Goal: Information Seeking & Learning: Check status

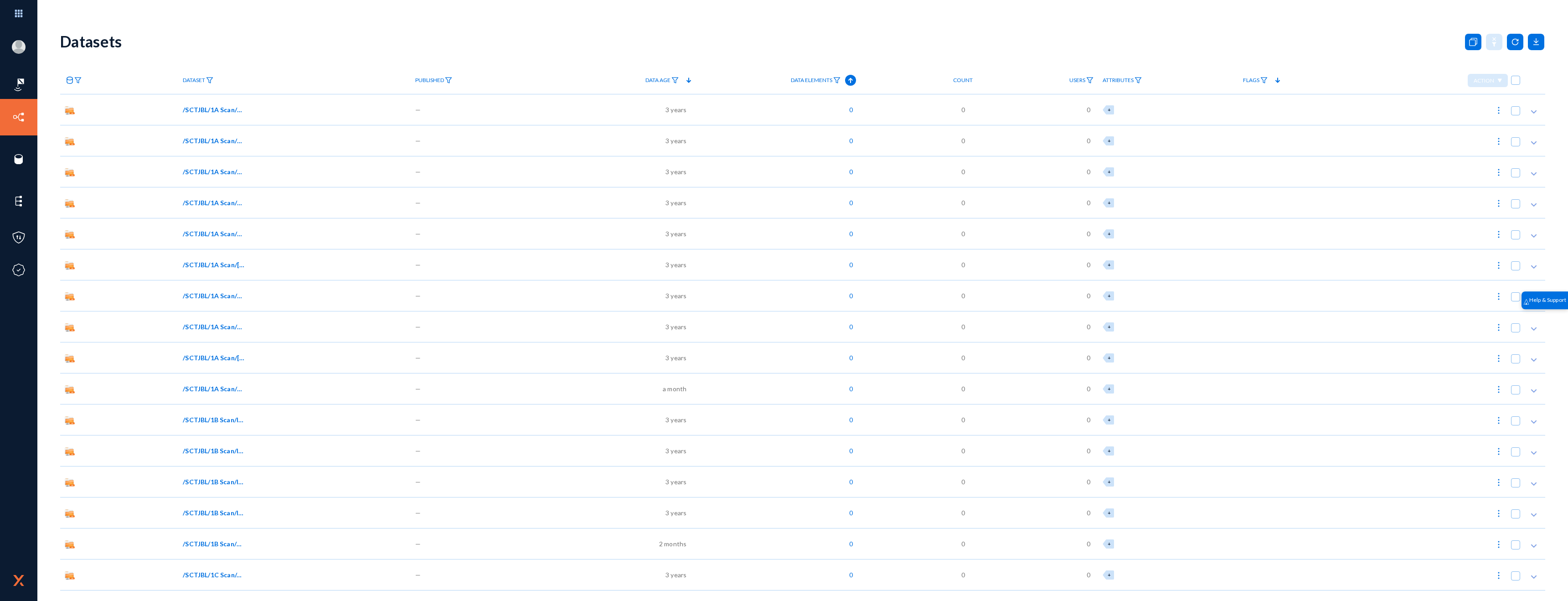
click at [694, 79] on icon at bounding box center [688, 80] width 11 height 11
click at [1278, 79] on icon at bounding box center [1276, 80] width 11 height 11
click at [1498, 110] on img at bounding box center [1499, 110] width 10 height 10
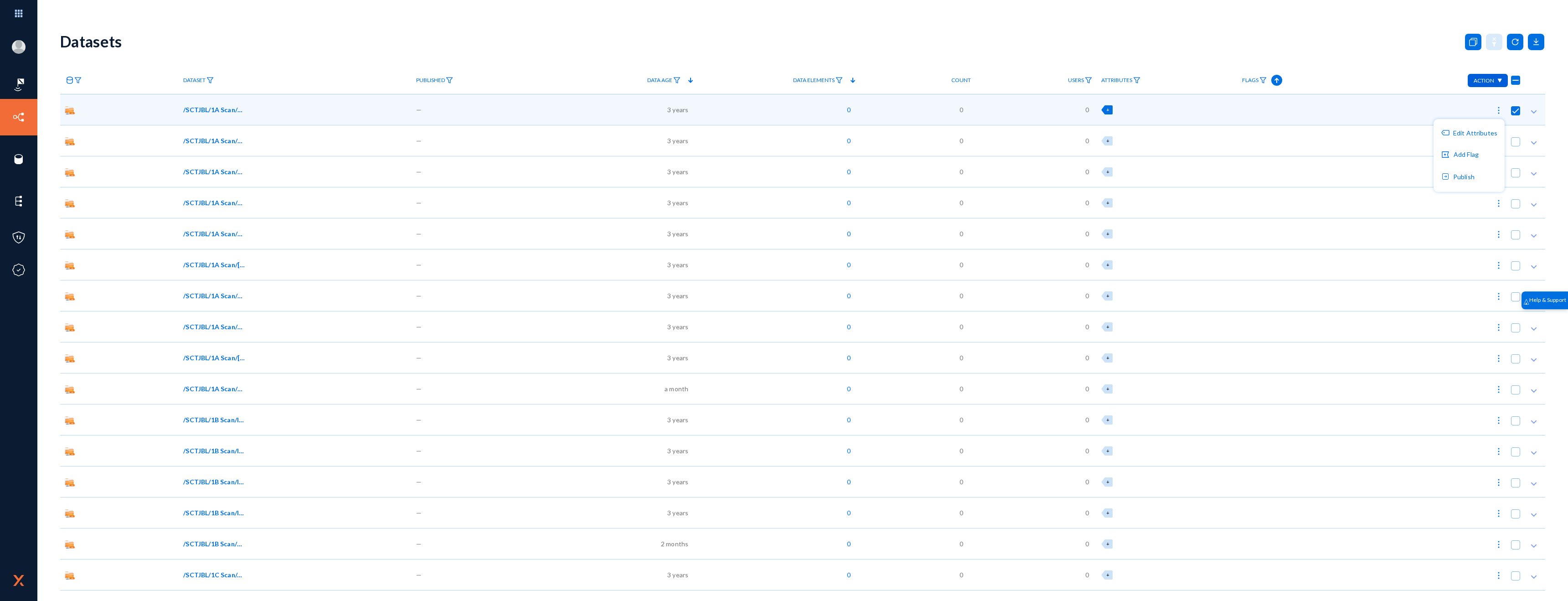
click at [1358, 71] on div at bounding box center [784, 300] width 1568 height 601
click at [74, 77] on img at bounding box center [78, 80] width 7 height 6
click at [118, 59] on div at bounding box center [784, 300] width 1568 height 601
click at [1493, 81] on div "Action" at bounding box center [1487, 80] width 40 height 13
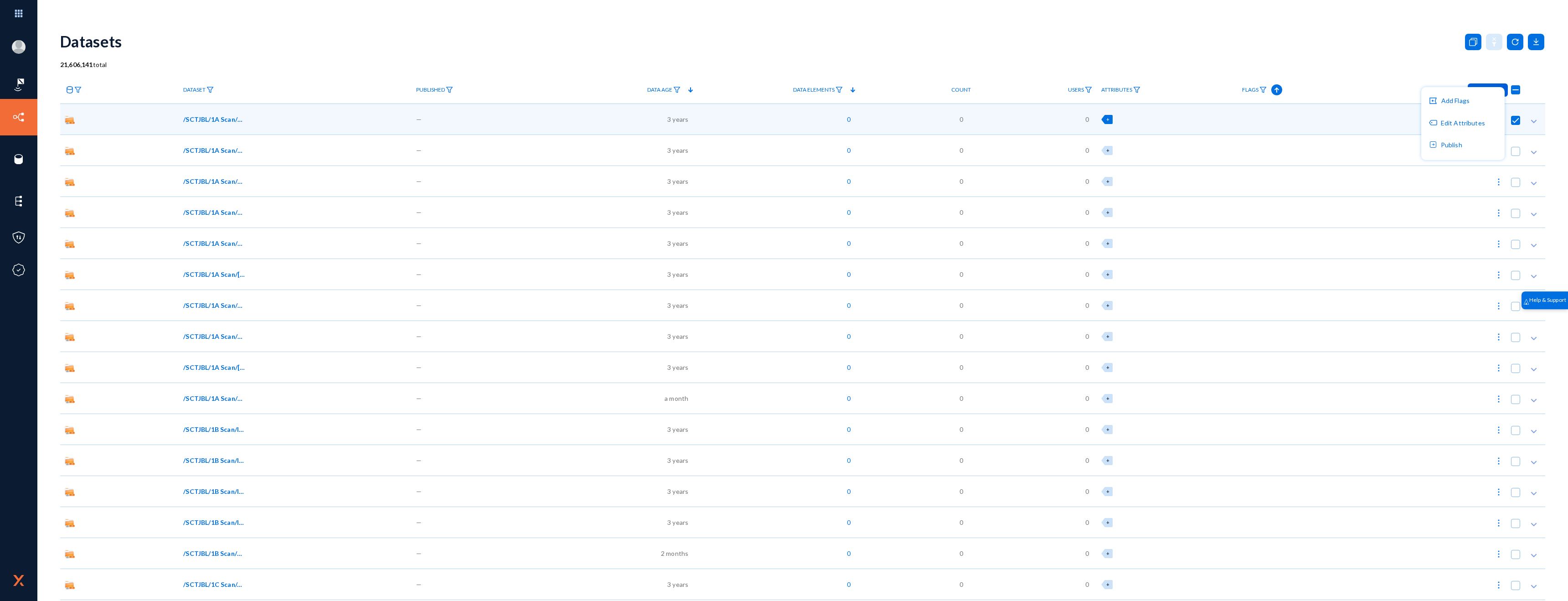
click at [1376, 64] on div at bounding box center [784, 300] width 1568 height 601
click at [1515, 120] on span at bounding box center [1515, 120] width 10 height 10
click at [1515, 125] on input "checkbox" at bounding box center [1515, 125] width 1 height 1
checkbox input "false"
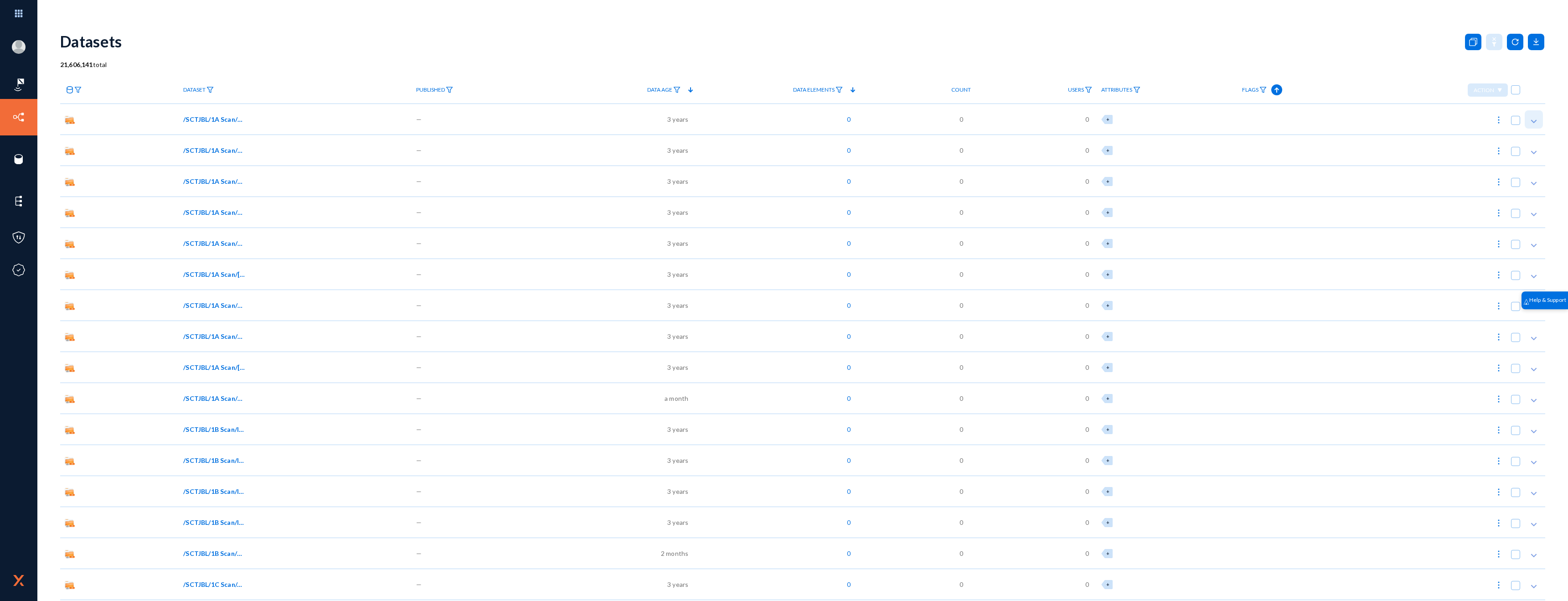
click at [1529, 122] on icon at bounding box center [1533, 121] width 10 height 10
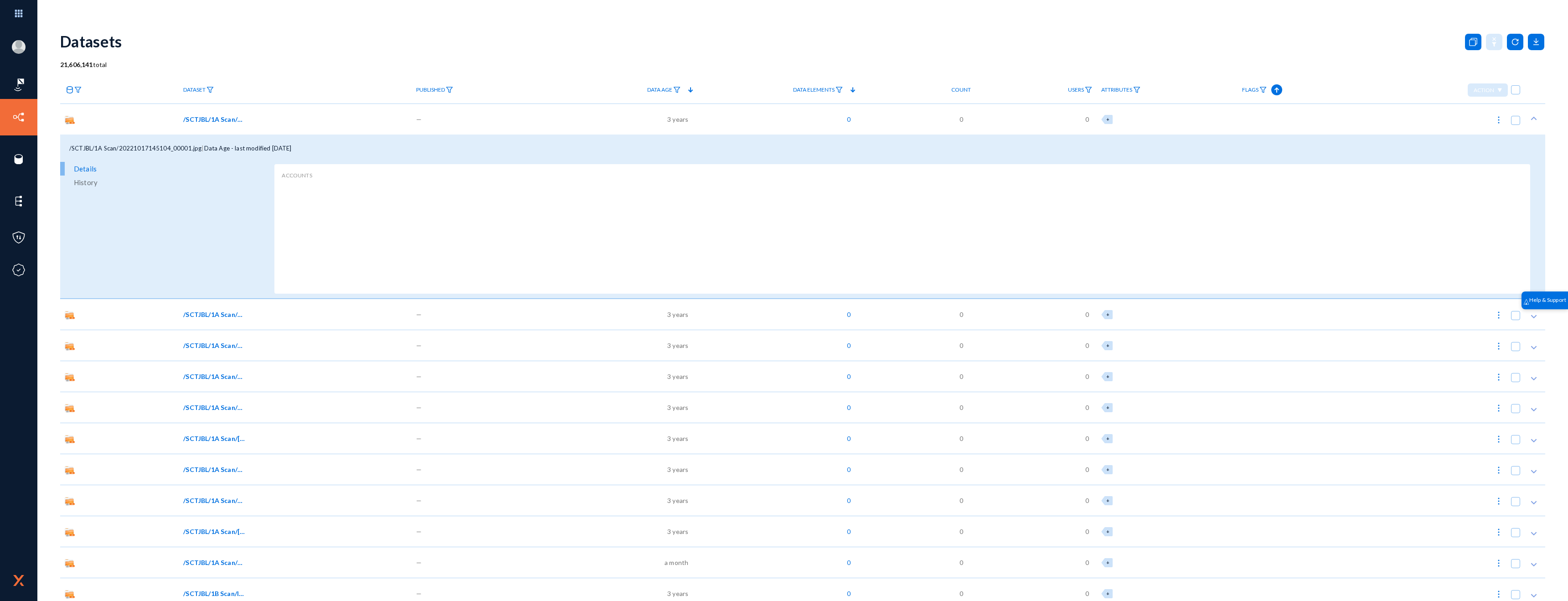
click at [70, 90] on icon at bounding box center [69, 89] width 7 height 7
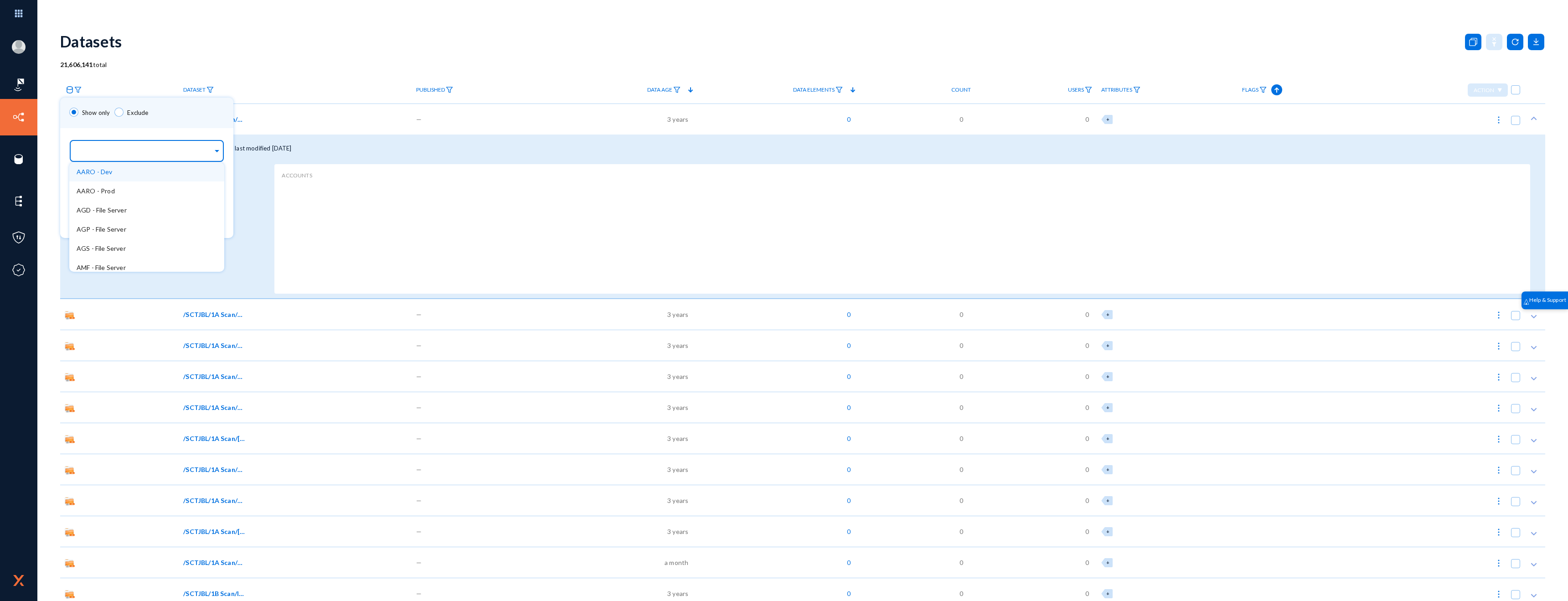
click at [132, 152] on input "text" at bounding box center [144, 152] width 136 height 9
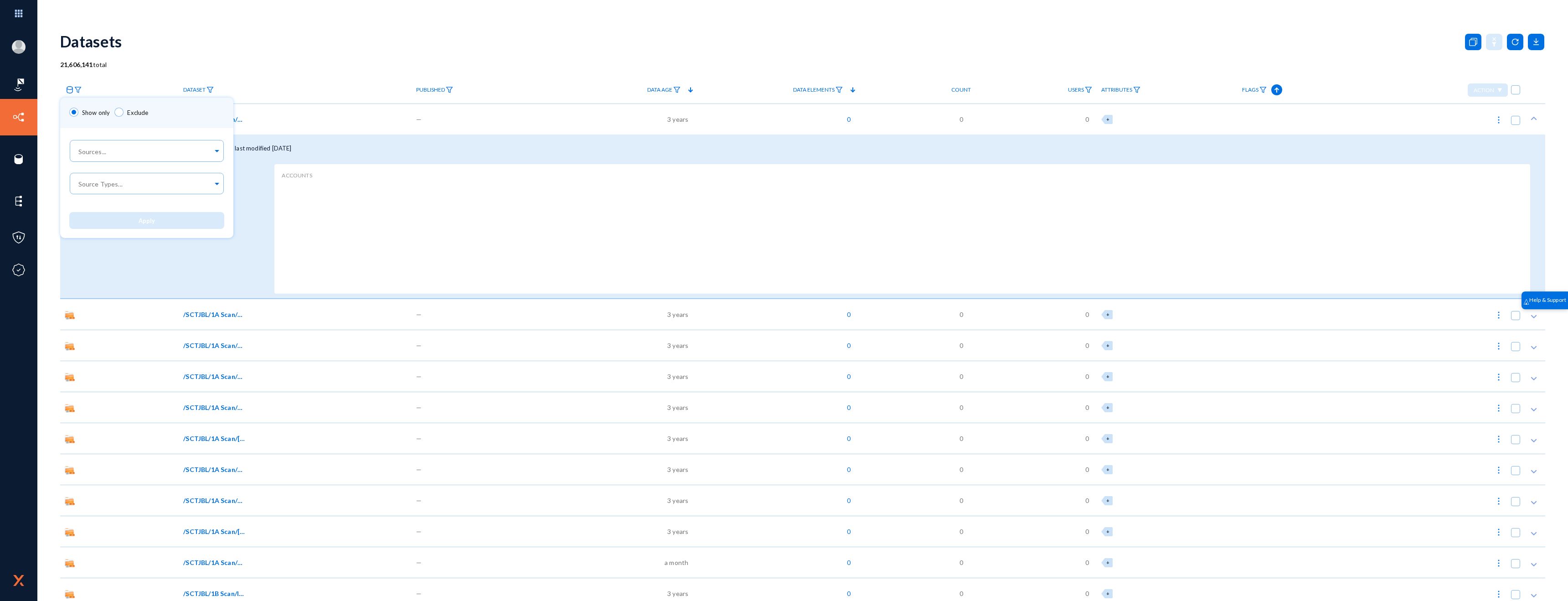
drag, startPoint x: 248, startPoint y: 30, endPoint x: 242, endPoint y: 30, distance: 6.0
click at [248, 30] on div at bounding box center [784, 300] width 1568 height 601
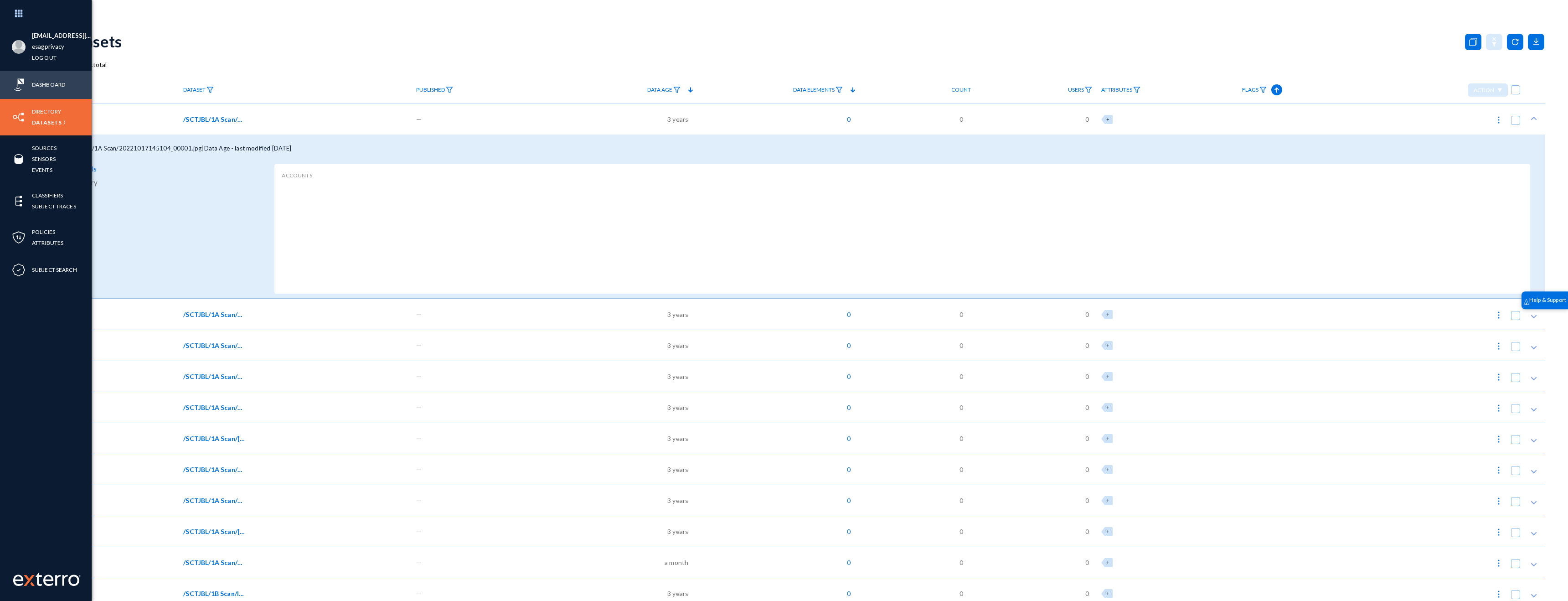
click at [21, 80] on img at bounding box center [19, 85] width 14 height 14
click at [48, 88] on link "Dashboard" at bounding box center [48, 85] width 33 height 10
